Goal: Task Accomplishment & Management: Complete application form

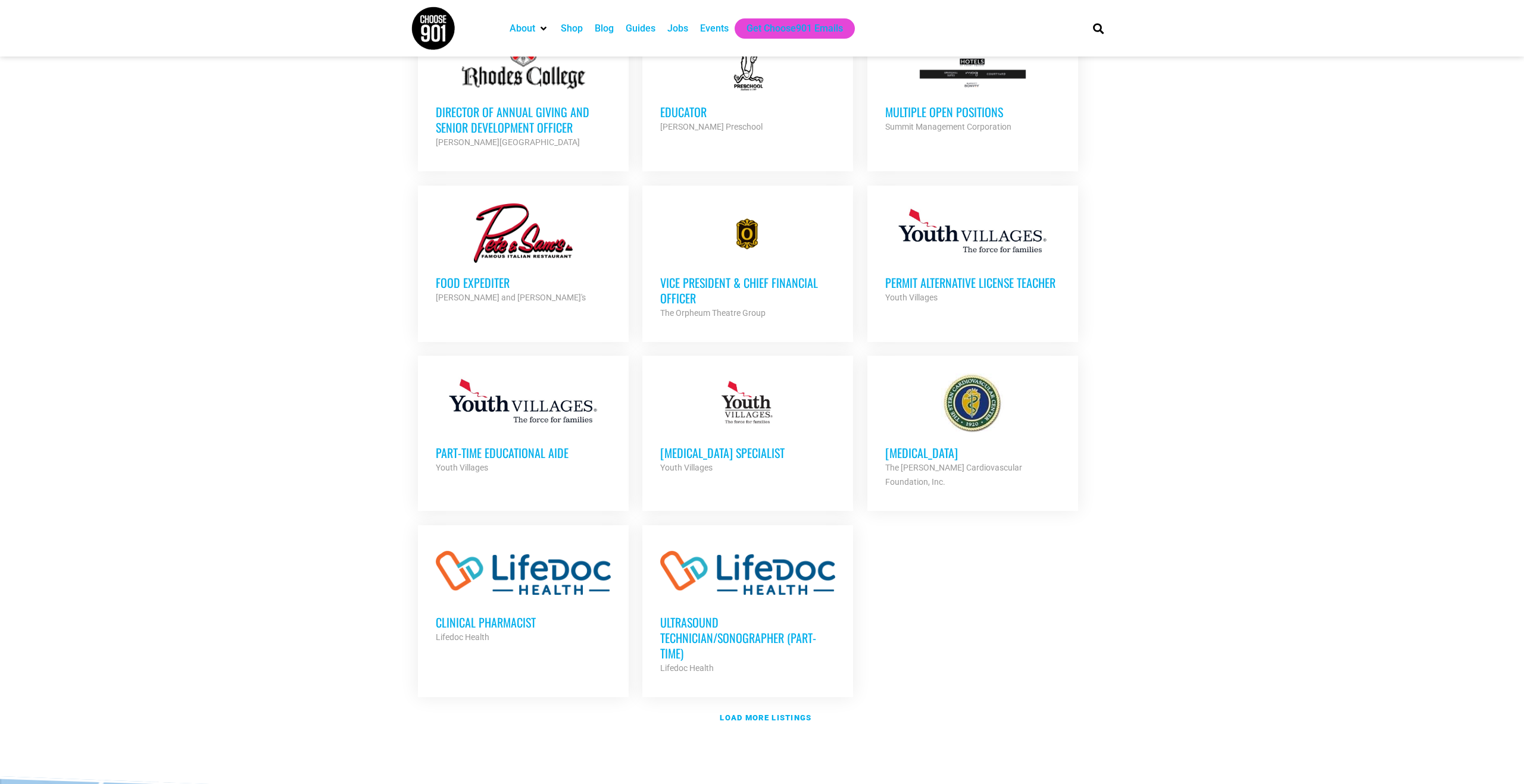
scroll to position [1021, 0]
click at [760, 710] on link "Load more listings" at bounding box center [762, 717] width 702 height 27
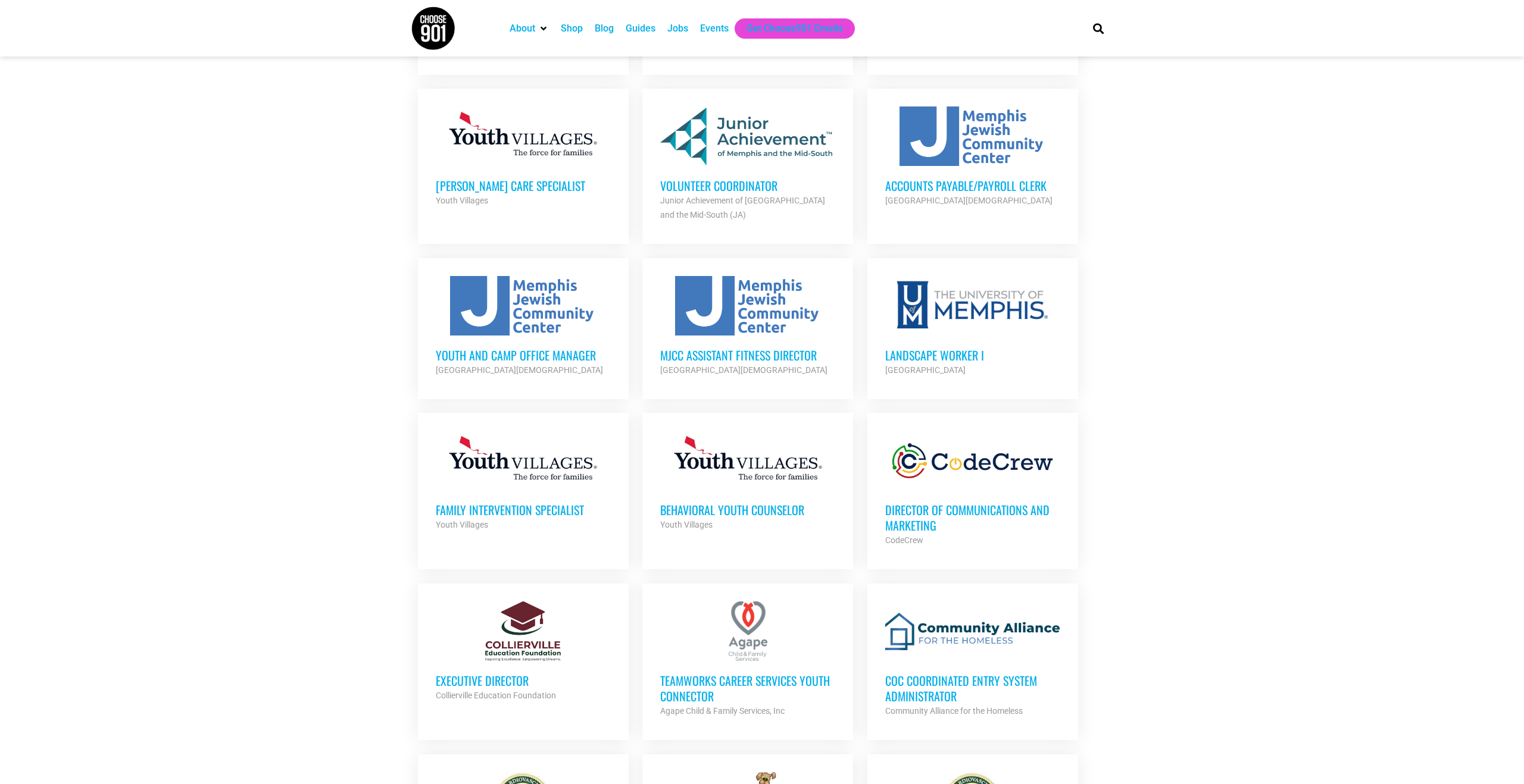
scroll to position [1644, 0]
click at [741, 176] on h3 "Volunteer Coordinator" at bounding box center [747, 184] width 175 height 15
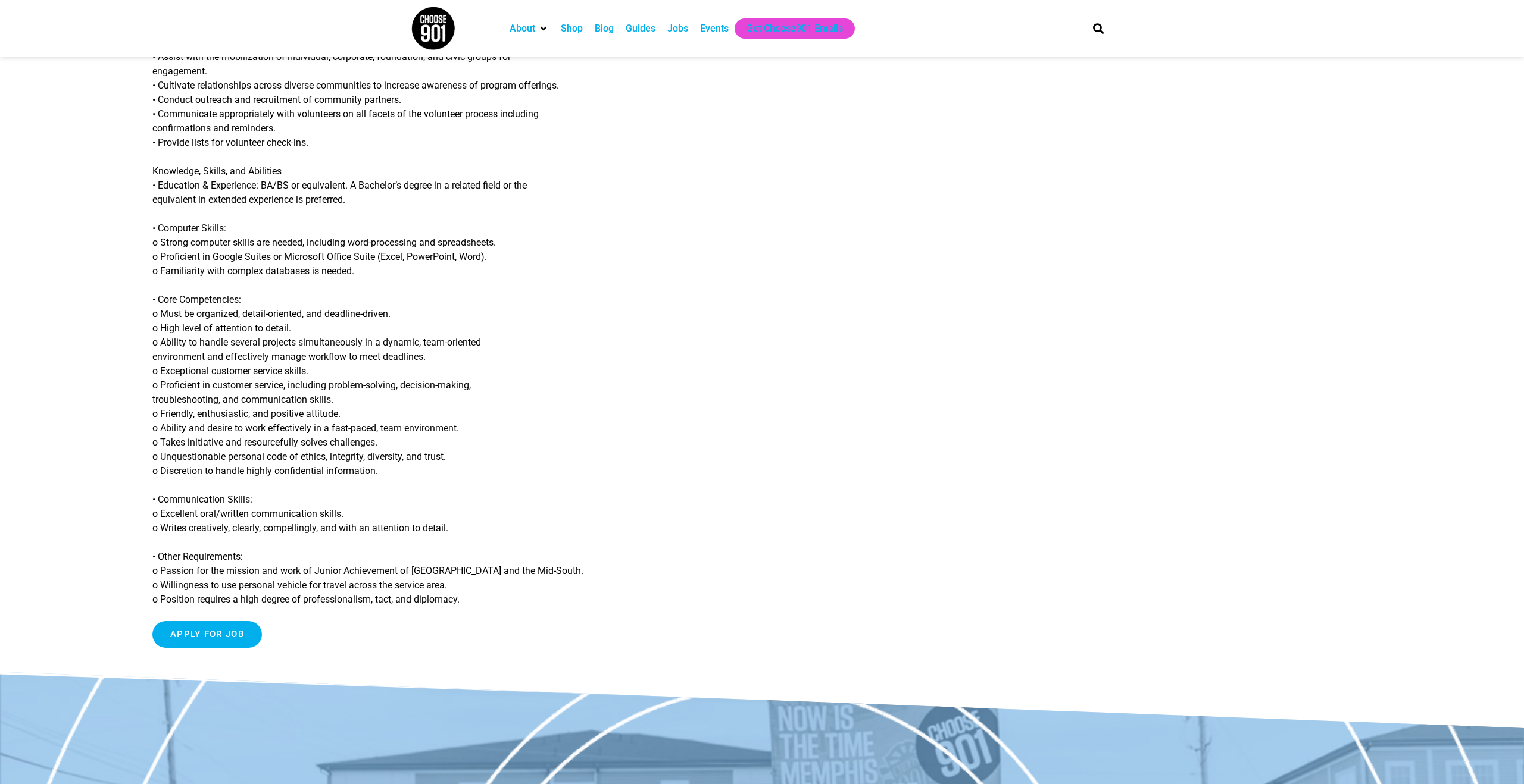
scroll to position [719, 0]
click at [201, 649] on div "Job Title: Volunteer Coordinator Organization: Junior Achievement of Memphis an…" at bounding box center [571, 33] width 839 height 1245
click at [206, 643] on input "Apply for job" at bounding box center [207, 633] width 110 height 27
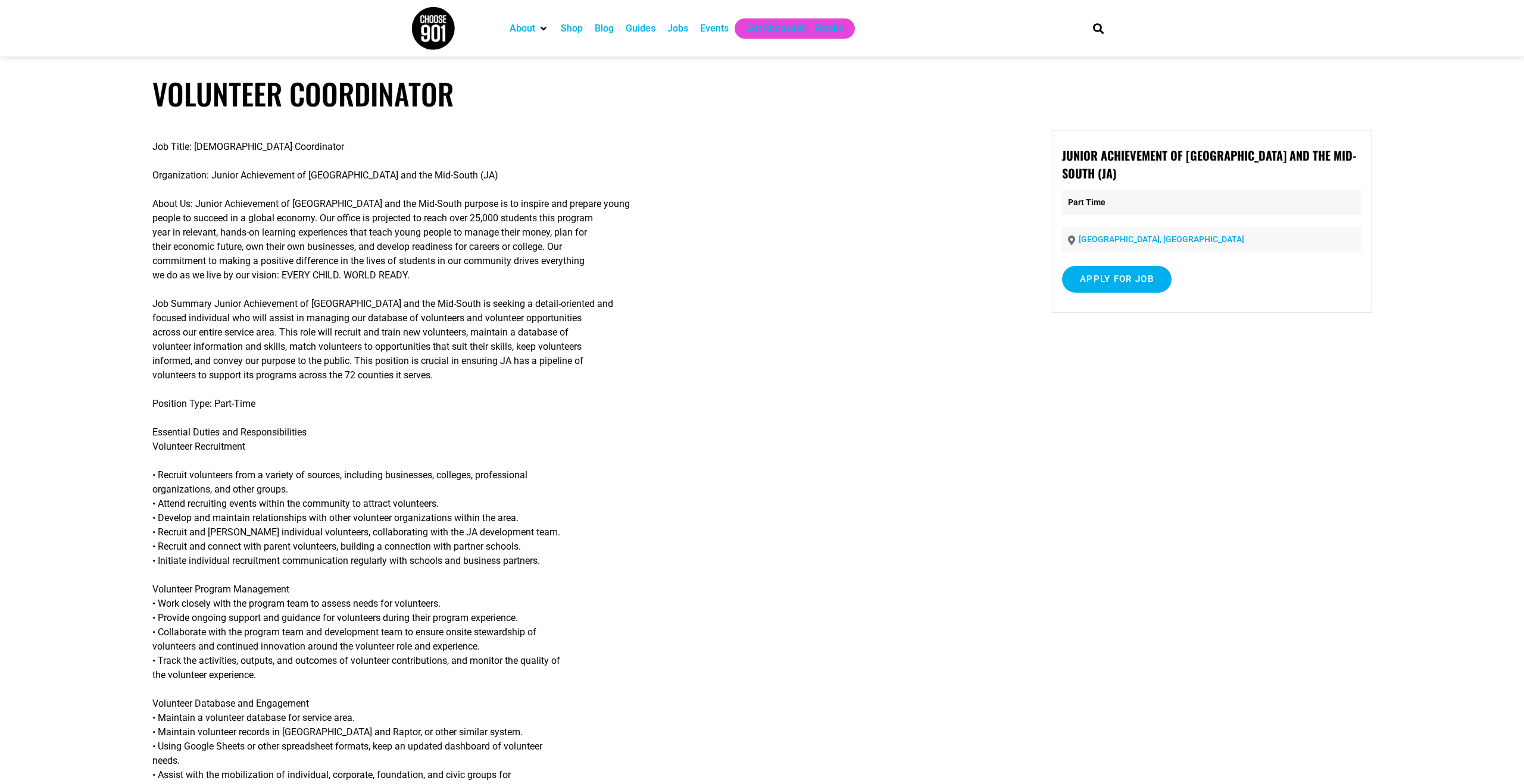
scroll to position [6, 0]
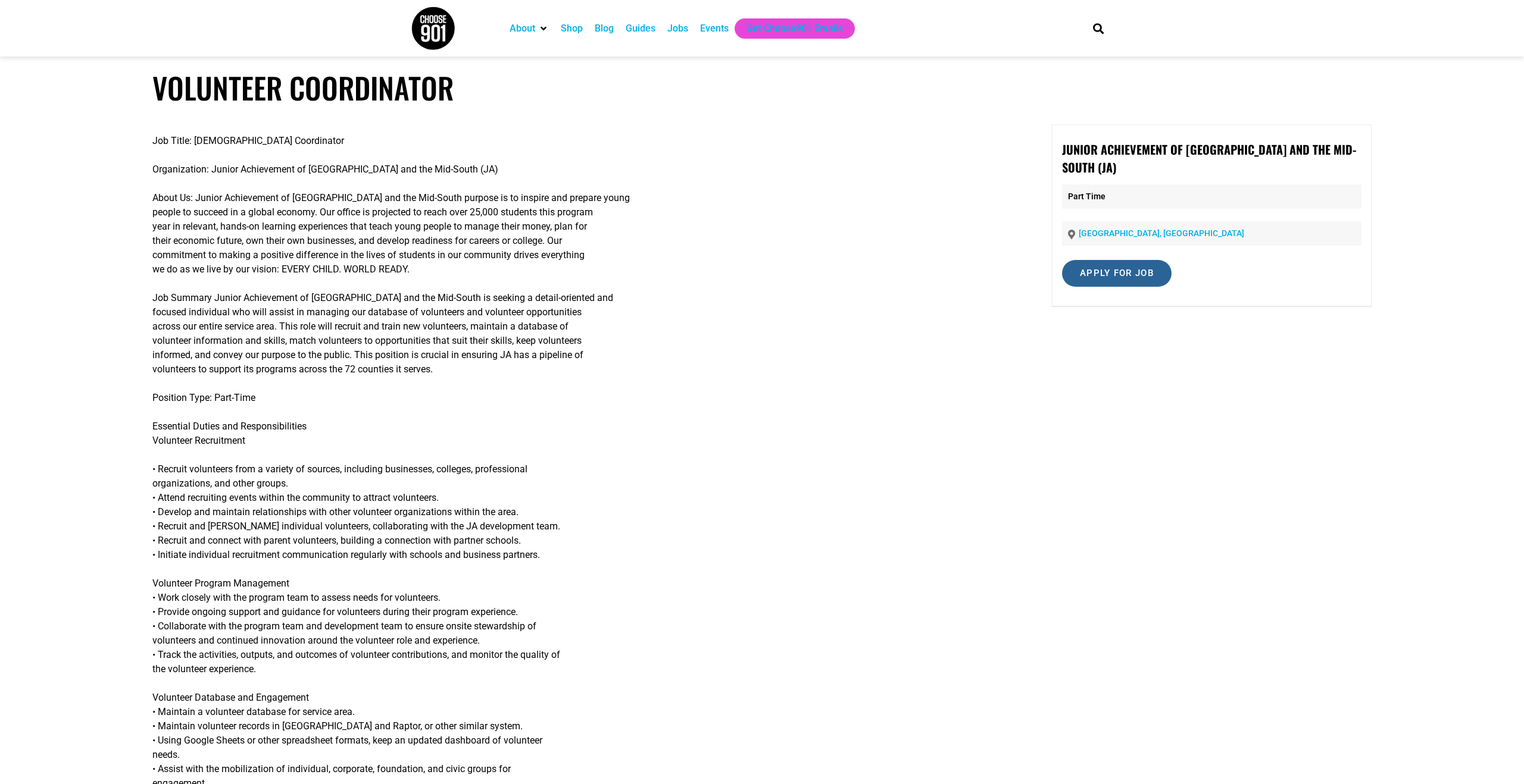
click at [1140, 260] on input "Apply for job" at bounding box center [1116, 273] width 110 height 27
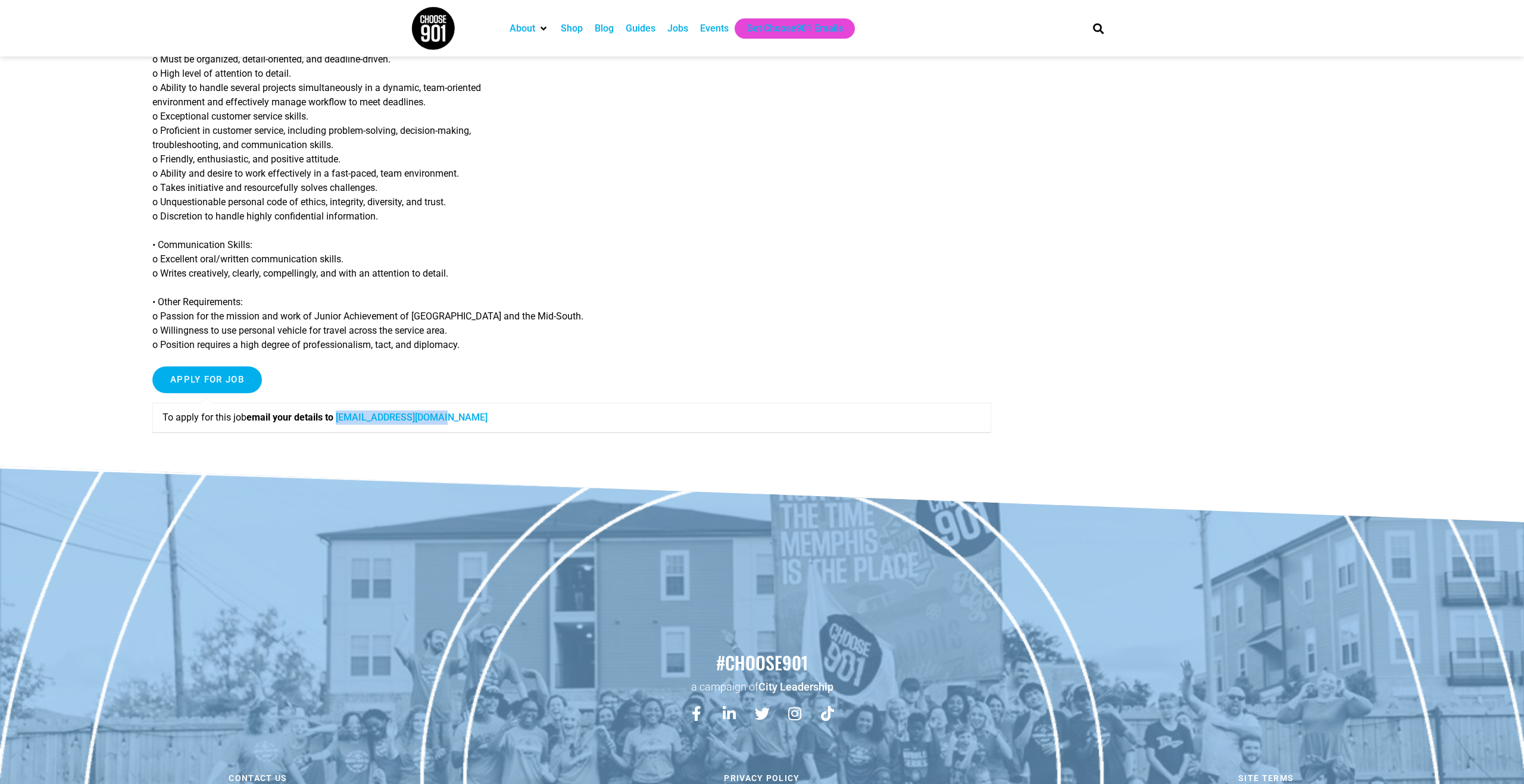
scroll to position [974, 0]
copy link "sfrench@jamemphis.org"
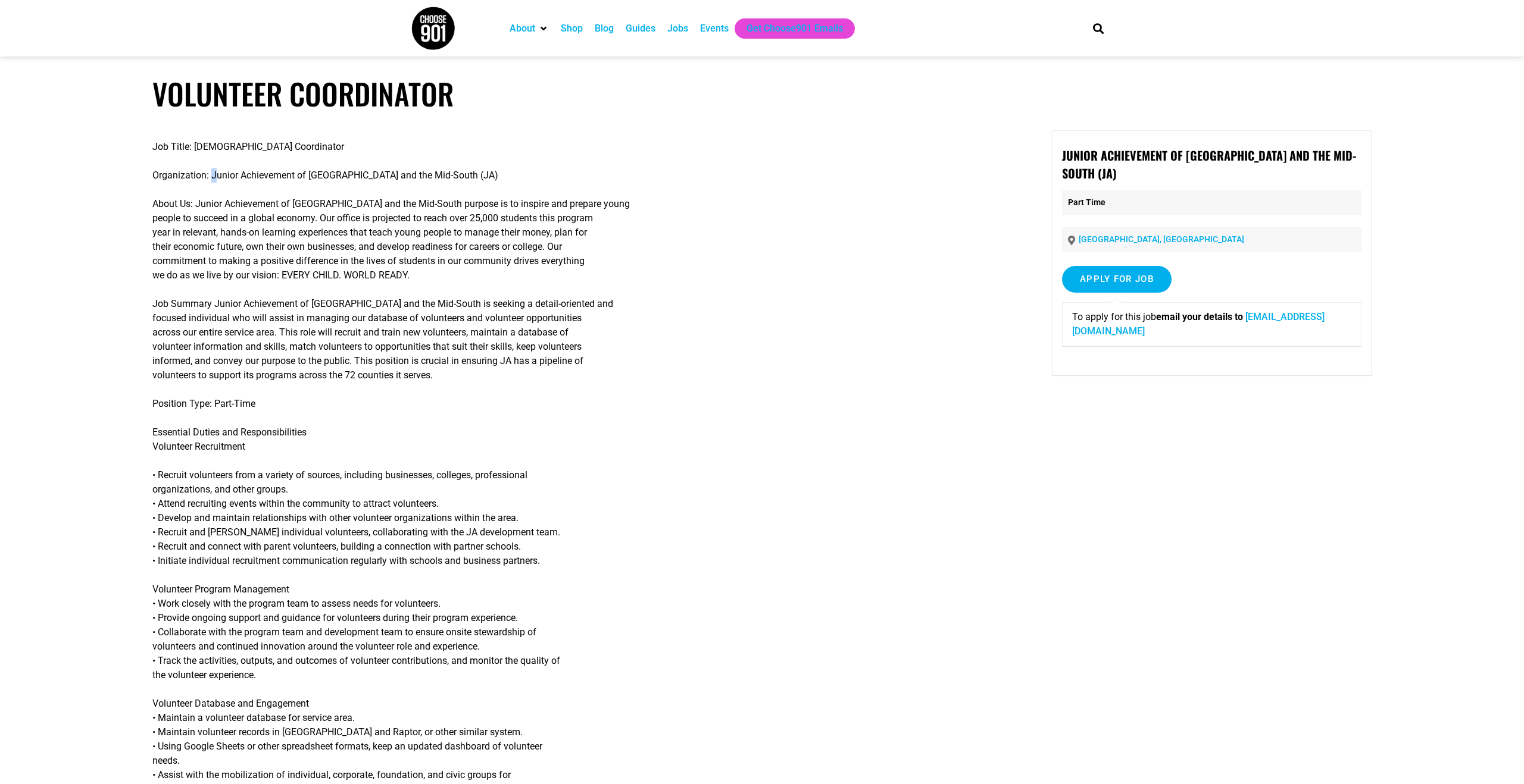
scroll to position [1, 0]
drag, startPoint x: 213, startPoint y: 175, endPoint x: 462, endPoint y: 175, distance: 249.0
click at [462, 175] on p "Organization: Junior Achievement of Memphis and the Mid-South (JA)" at bounding box center [571, 174] width 839 height 14
drag, startPoint x: 276, startPoint y: 178, endPoint x: 224, endPoint y: 174, distance: 52.2
click at [275, 178] on p "Organization: Junior Achievement of Memphis and the Mid-South (JA)" at bounding box center [571, 174] width 839 height 14
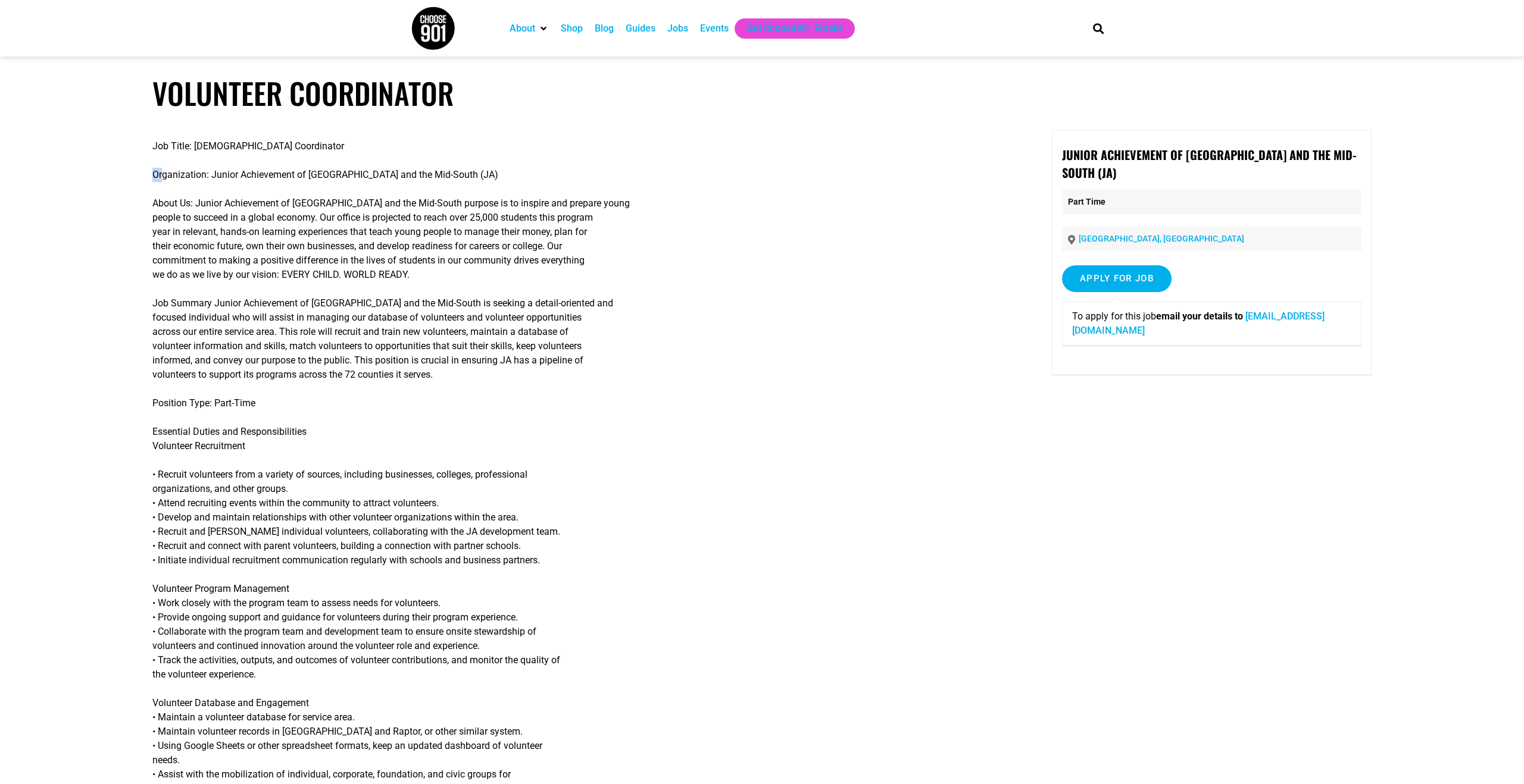
click at [161, 174] on p "Organization: Junior Achievement of Memphis and the Mid-South (JA)" at bounding box center [571, 174] width 839 height 14
click at [152, 146] on p "Job Title: Volunteer Coordinator" at bounding box center [571, 146] width 839 height 14
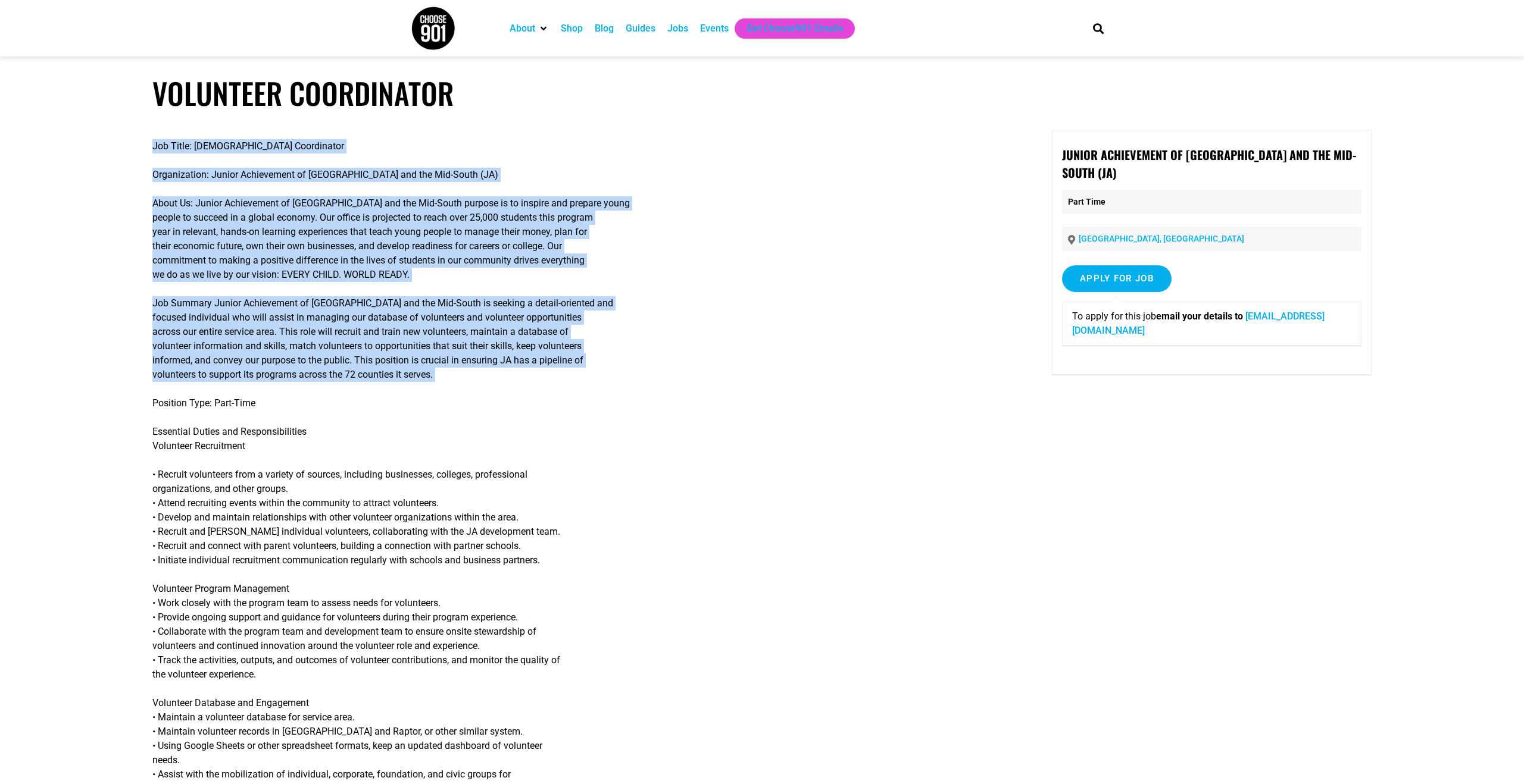
drag, startPoint x: 152, startPoint y: 146, endPoint x: 453, endPoint y: 367, distance: 373.4
click at [471, 384] on div "Job Title: Volunteer Coordinator Organization: Junior Achievement of Memphis an…" at bounding box center [571, 777] width 839 height 1294
copy div "Job Title: Volunteer Coordinator Organization: Junior Achievement of Memphis an…"
drag, startPoint x: 415, startPoint y: 152, endPoint x: 416, endPoint y: 146, distance: 6.1
click at [415, 152] on p "Job Title: Volunteer Coordinator" at bounding box center [571, 146] width 839 height 14
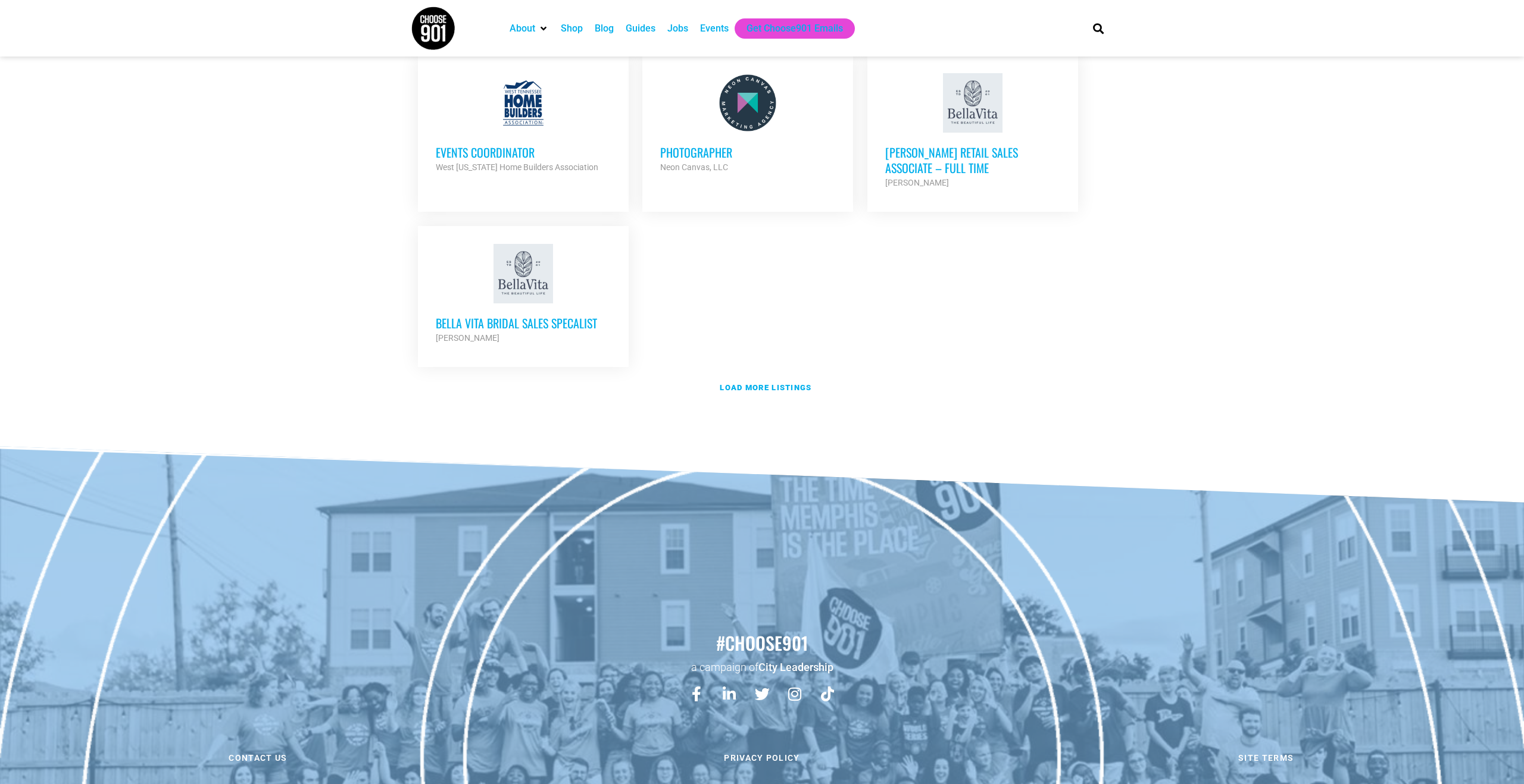
scroll to position [2525, 0]
click at [741, 375] on link "Load more listings" at bounding box center [762, 388] width 702 height 27
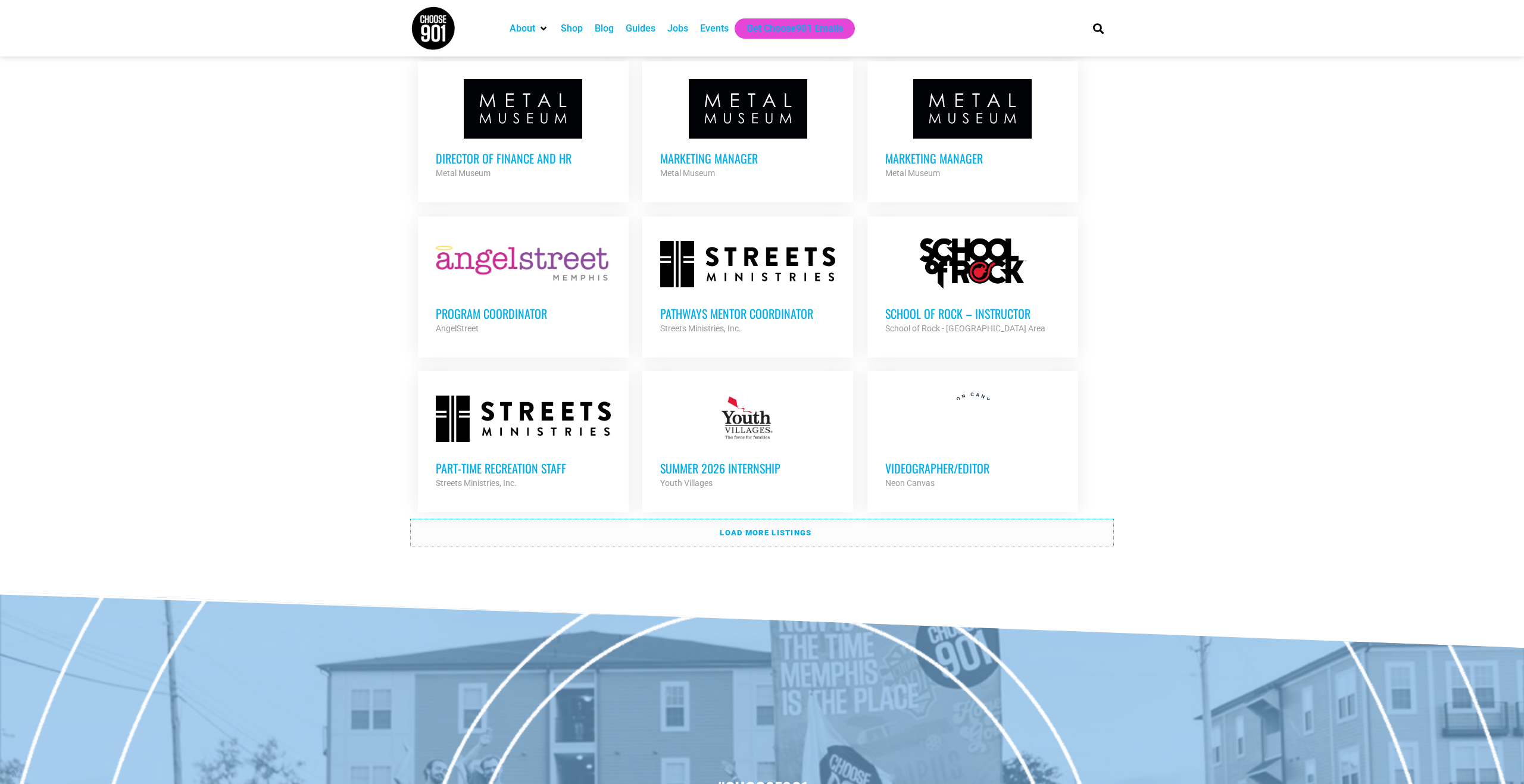
scroll to position [3468, 0]
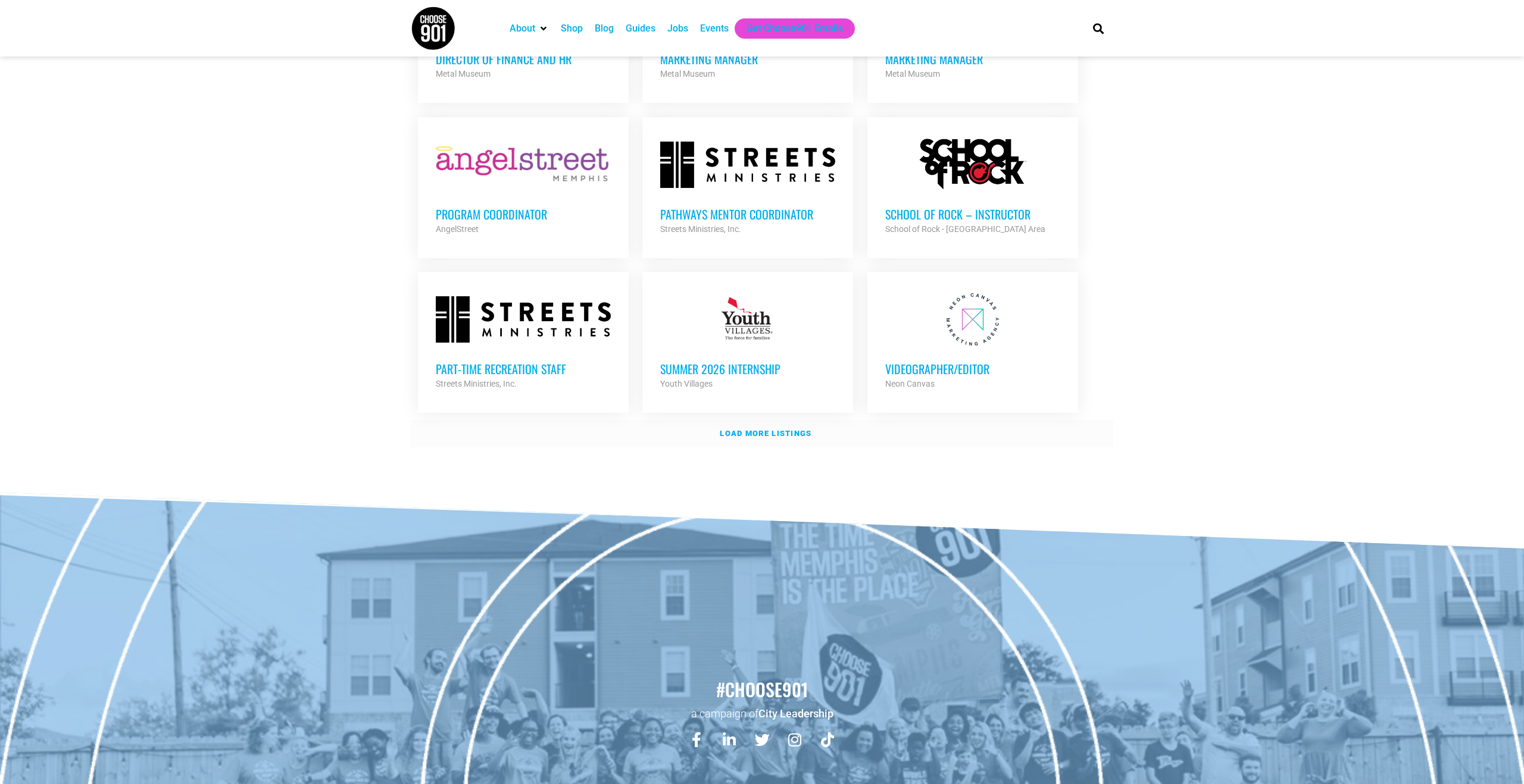
click at [760, 429] on strong "Load more listings" at bounding box center [766, 433] width 92 height 9
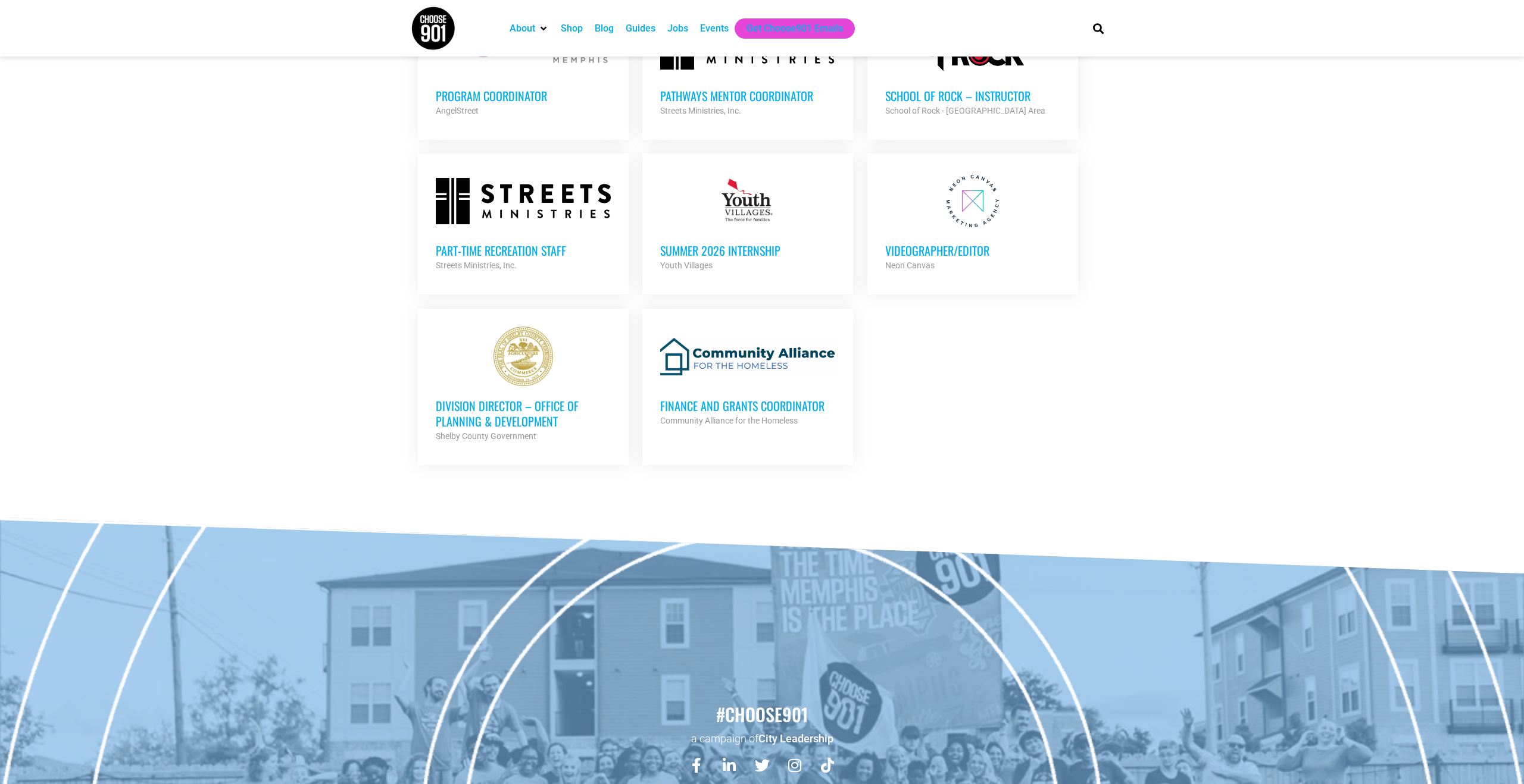
scroll to position [3582, 0]
